Goal: Information Seeking & Learning: Compare options

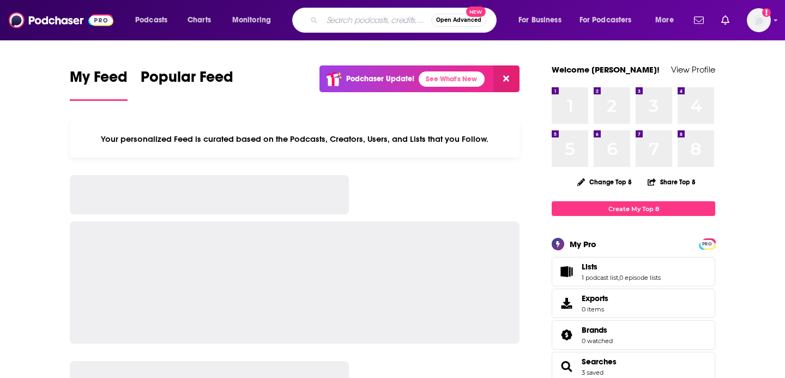
click at [347, 21] on input "Search podcasts, credits, & more..." at bounding box center [376, 19] width 109 height 17
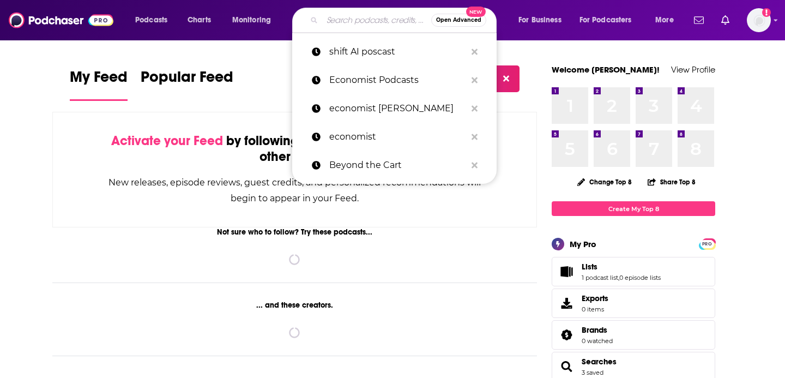
paste input "One Knight in Product:"
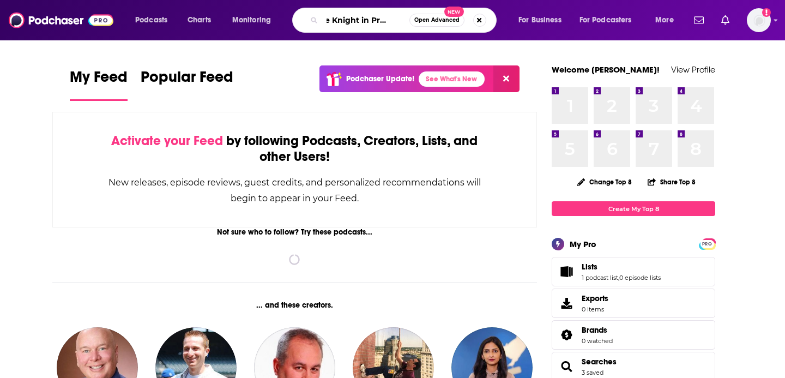
scroll to position [0, 13]
type input "One Knight in Product"
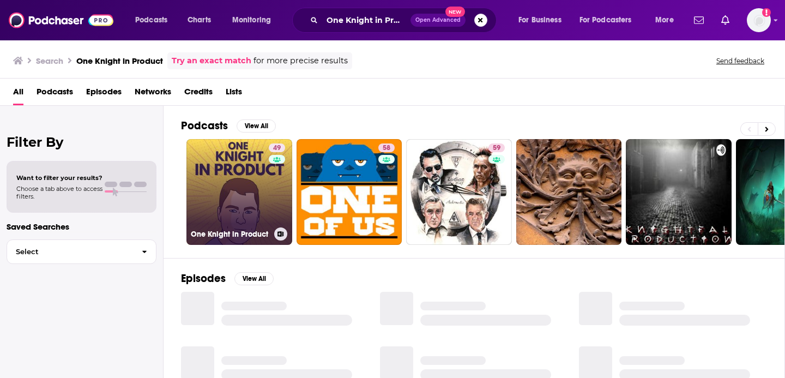
click at [239, 181] on link "49 One Knight in Product" at bounding box center [239, 192] width 106 height 106
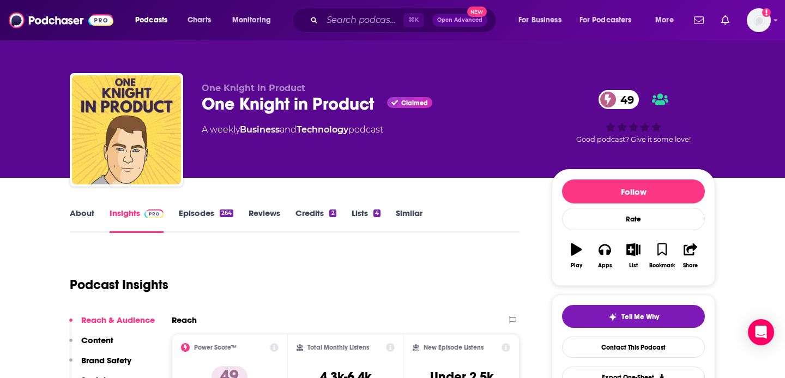
click at [251, 109] on div "One Knight in Product Claimed 49" at bounding box center [368, 103] width 332 height 21
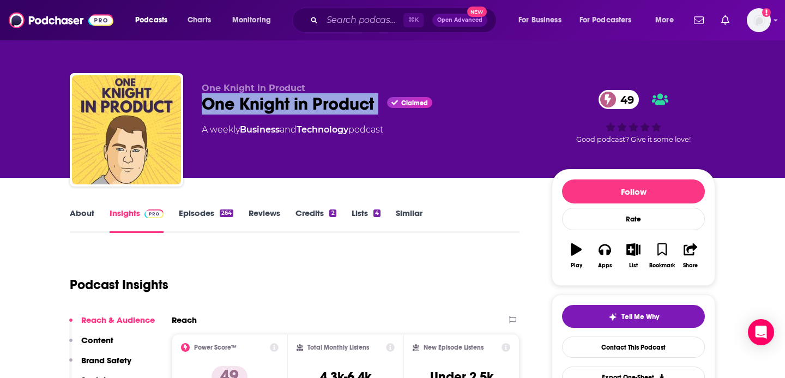
click at [251, 109] on div "One Knight in Product Claimed 49" at bounding box center [368, 103] width 332 height 21
copy div "One Knight in Product"
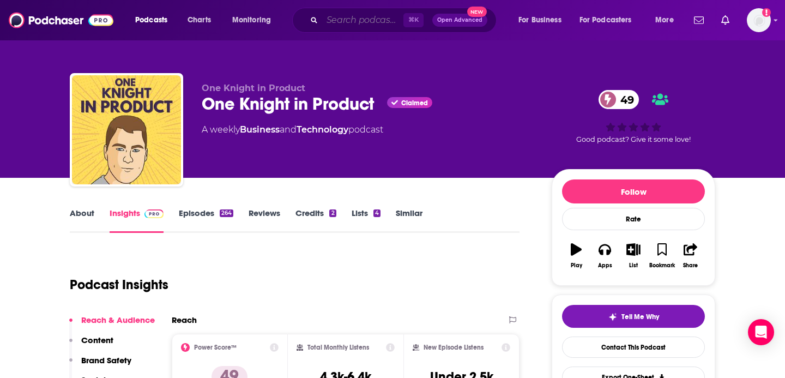
click at [391, 16] on input "Search podcasts, credits, & more..." at bounding box center [362, 19] width 81 height 17
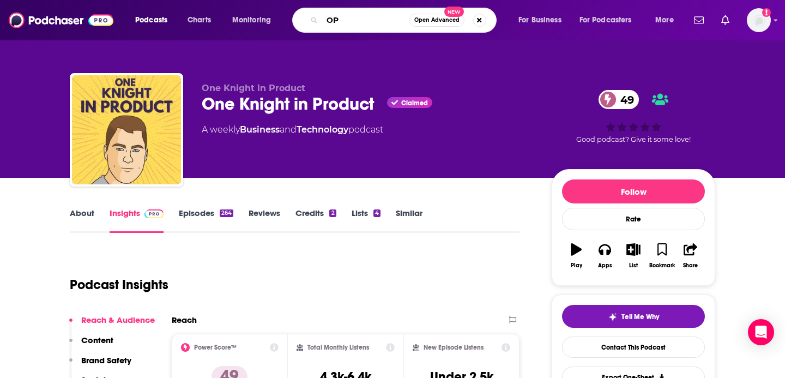
type input "O"
type input "Product Love Podcast"
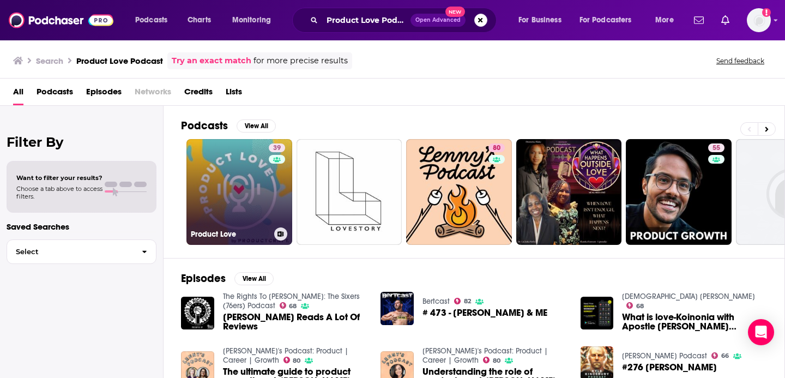
click at [225, 184] on link "39 Product Love" at bounding box center [239, 192] width 106 height 106
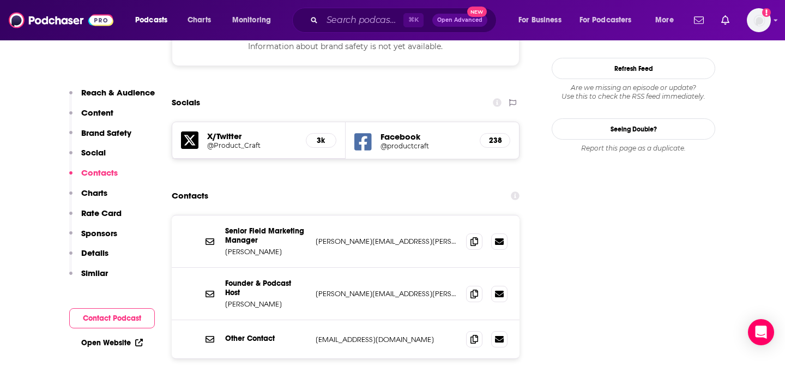
scroll to position [1083, 0]
click at [472, 236] on icon at bounding box center [474, 240] width 8 height 9
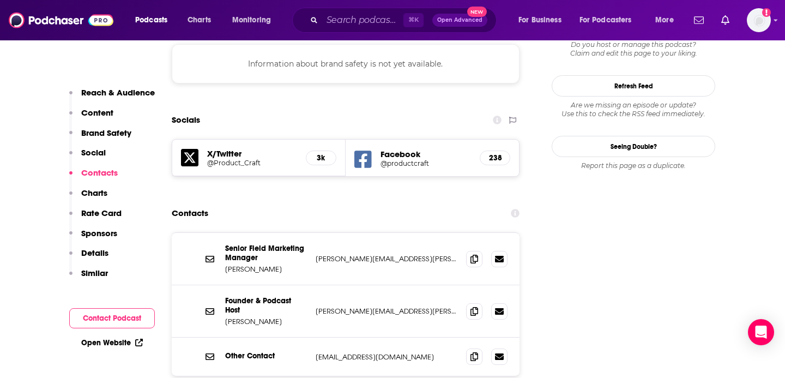
scroll to position [1082, 0]
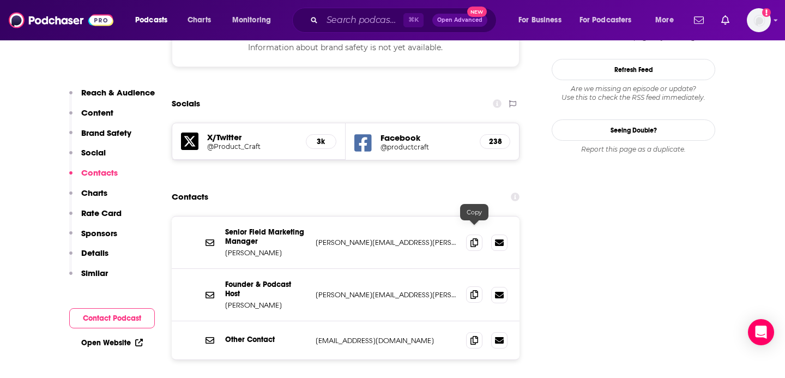
click at [469, 286] on span at bounding box center [474, 294] width 16 height 16
click at [346, 21] on input "Search podcasts, credits, & more..." at bounding box center [362, 19] width 81 height 17
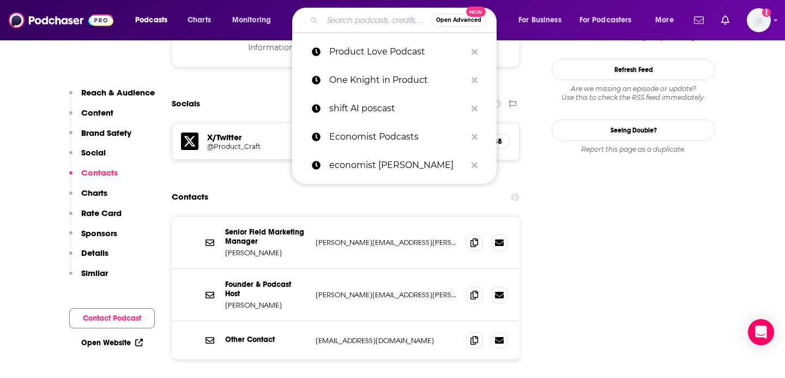
paste input "Inside Intercom Podcast"
type input "Inside Intercom Podcast"
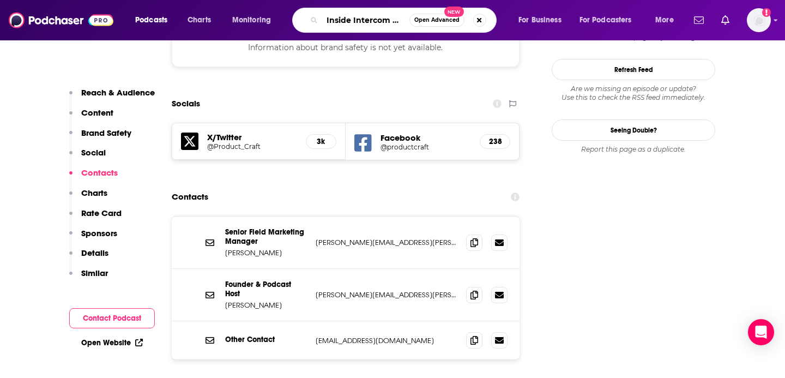
scroll to position [0, 20]
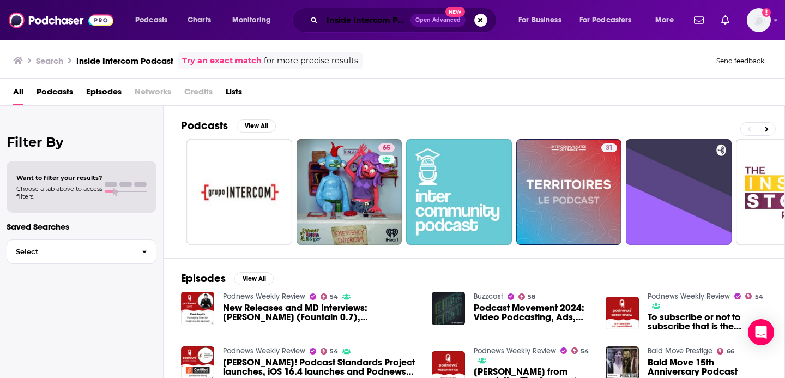
click at [336, 23] on input "Inside Intercom Podcast" at bounding box center [366, 19] width 88 height 17
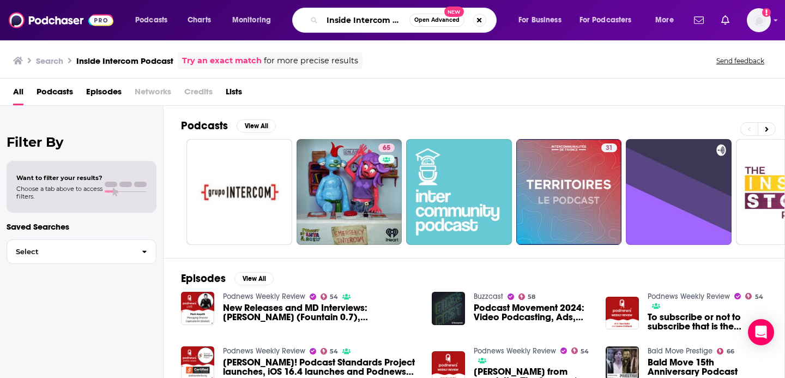
click at [336, 23] on input "Inside Intercom Podcast" at bounding box center [365, 19] width 87 height 17
type input "Produ"
type input "CPO"
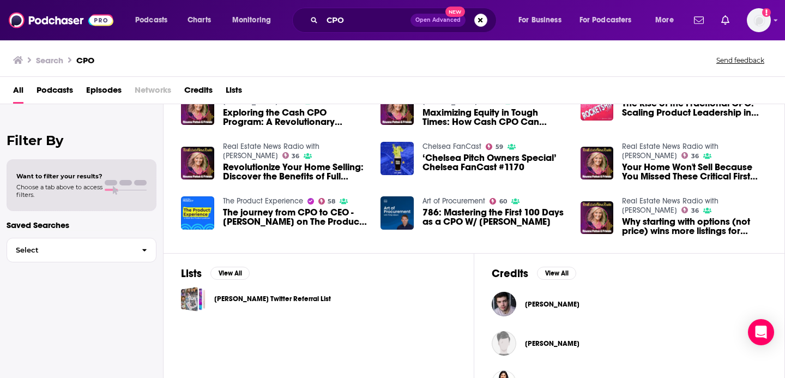
scroll to position [238, 0]
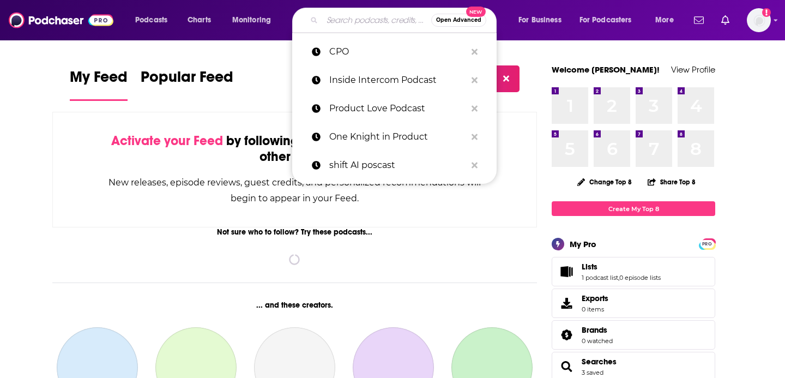
click at [355, 19] on input "Search podcasts, credits, & more..." at bounding box center [376, 19] width 109 height 17
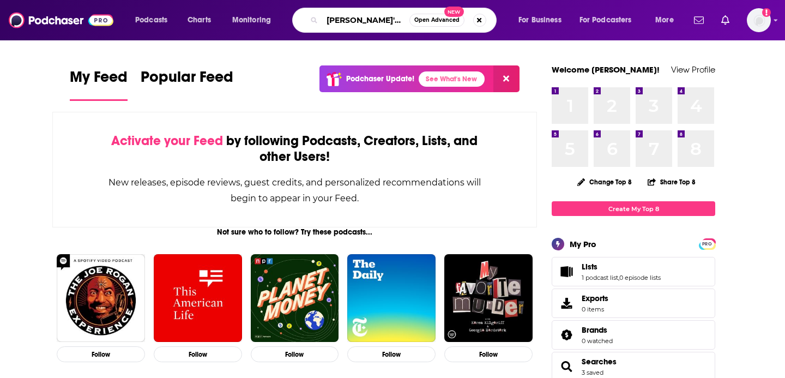
type input "[PERSON_NAME]'s Podcast"
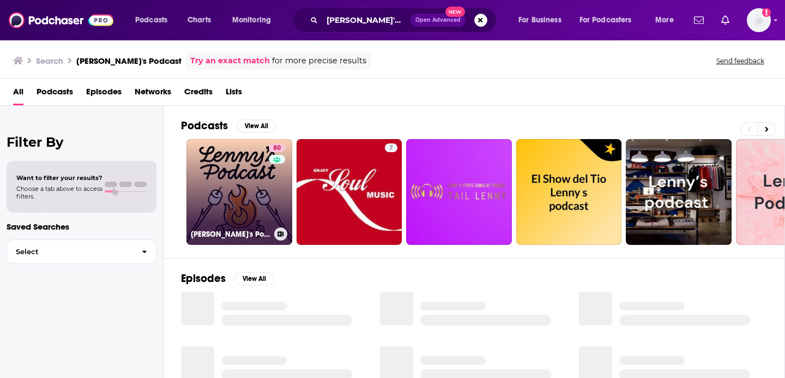
click at [263, 195] on link "80 [PERSON_NAME]'s Podcast: Product | Career | Growth" at bounding box center [239, 192] width 106 height 106
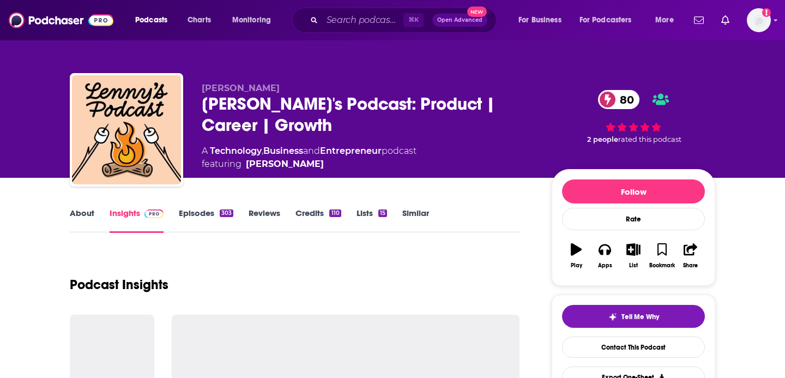
click at [409, 216] on link "Similar" at bounding box center [415, 220] width 27 height 25
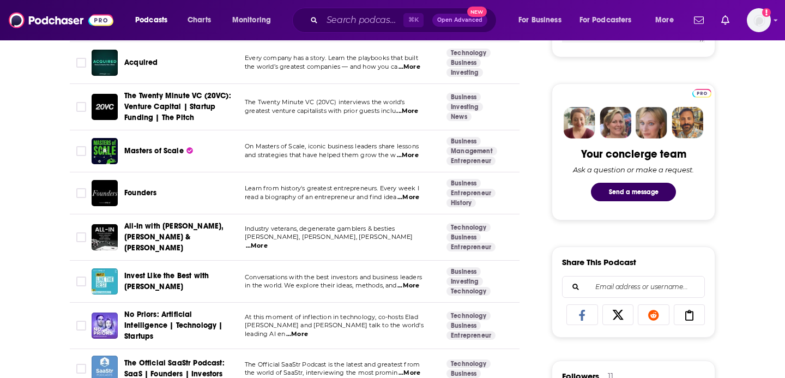
scroll to position [478, 0]
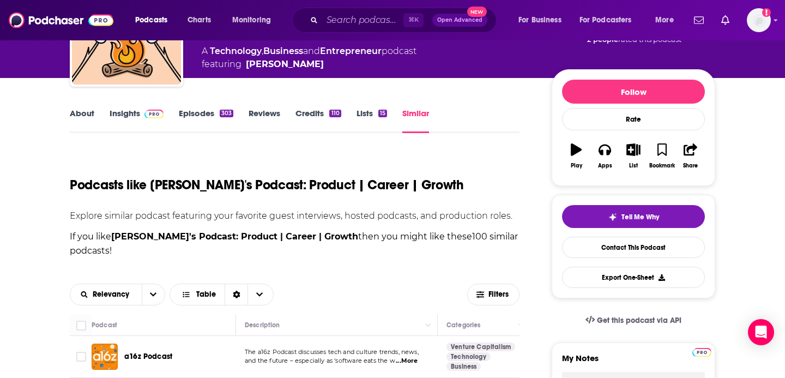
scroll to position [0, 0]
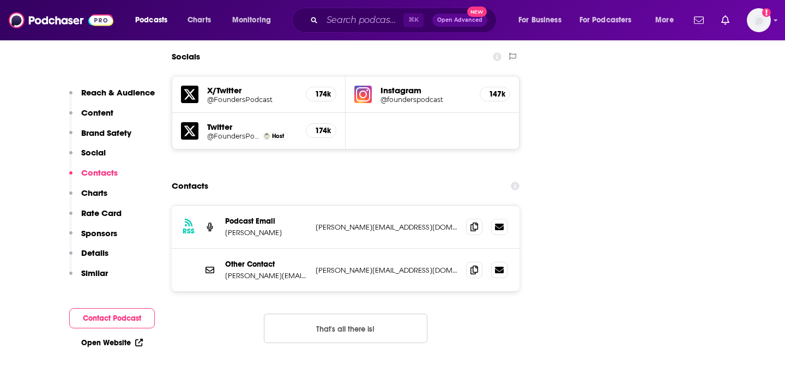
scroll to position [1225, 0]
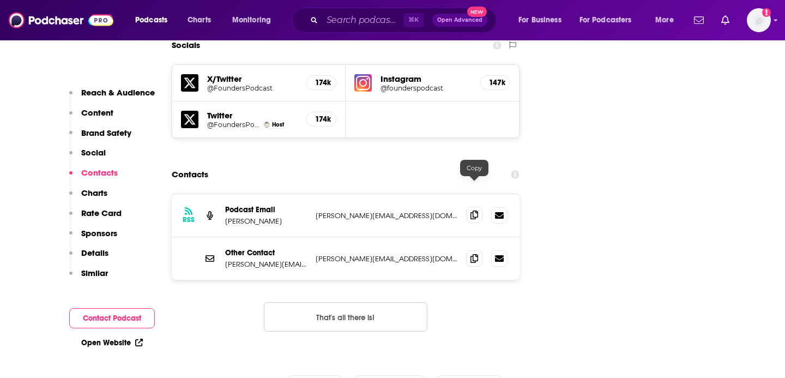
click at [473, 210] on icon at bounding box center [474, 214] width 8 height 9
click at [474, 210] on icon at bounding box center [474, 214] width 8 height 9
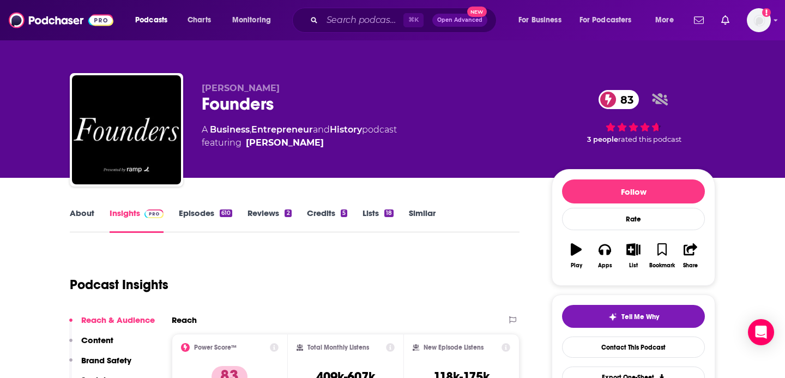
scroll to position [57, 0]
